Goal: Information Seeking & Learning: Learn about a topic

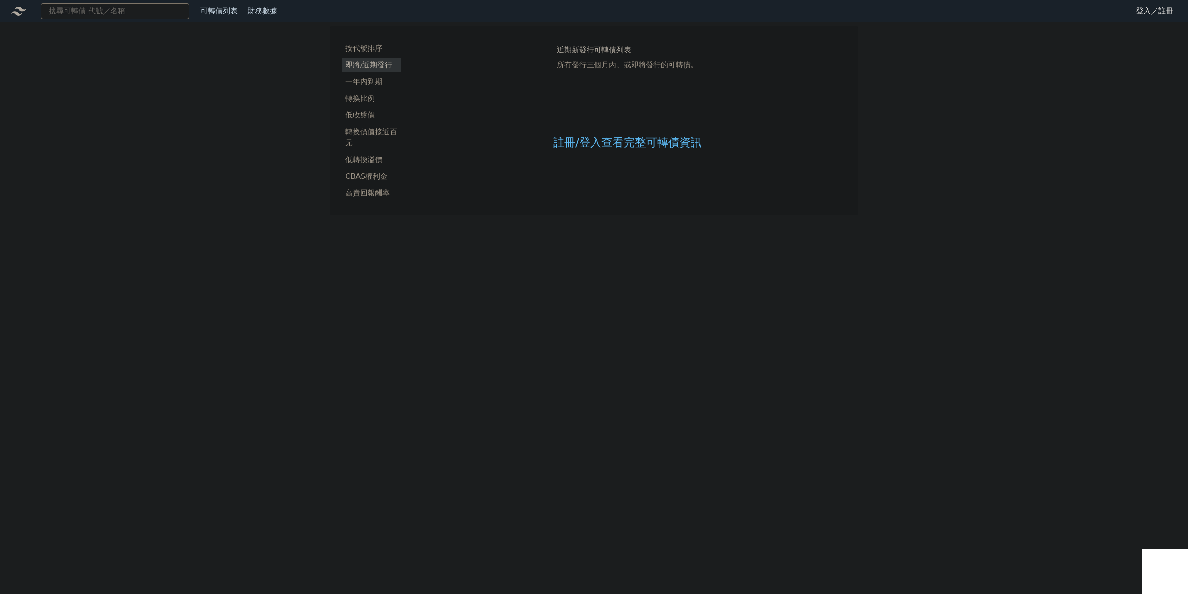
click at [168, 12] on input at bounding box center [115, 11] width 149 height 16
type input "8411"
click at [153, 25] on div "99.35 +0.00%" at bounding box center [158, 28] width 46 height 11
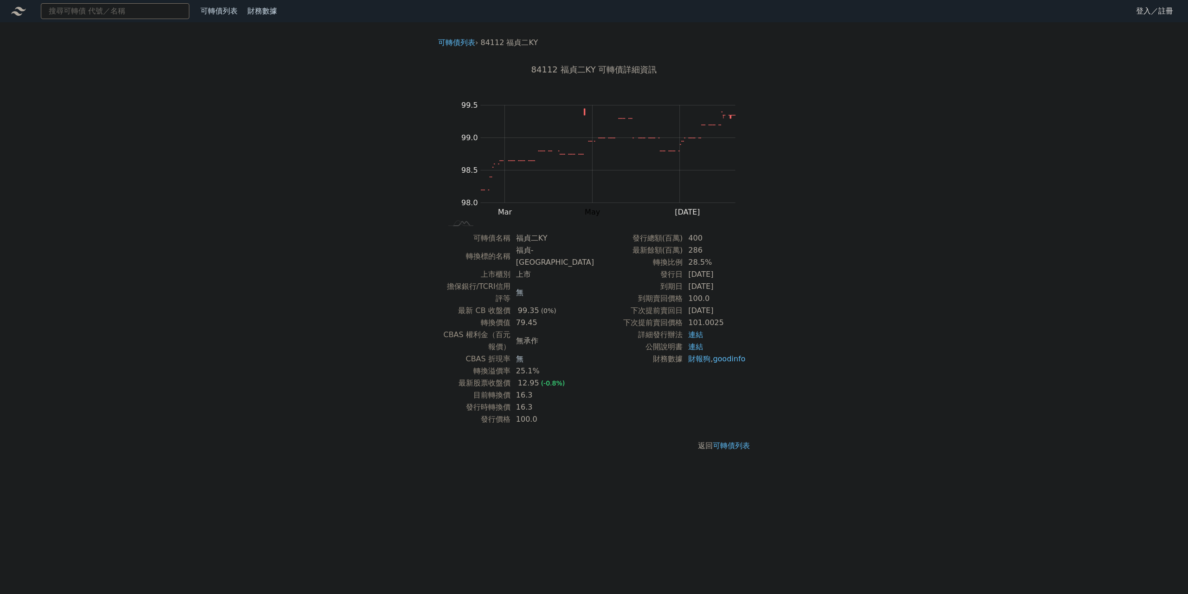
click at [75, 14] on input at bounding box center [115, 11] width 149 height 16
type input "69821"
click at [74, 30] on div "69821 [PERSON_NAME]" at bounding box center [91, 34] width 85 height 22
